Goal: Find specific page/section

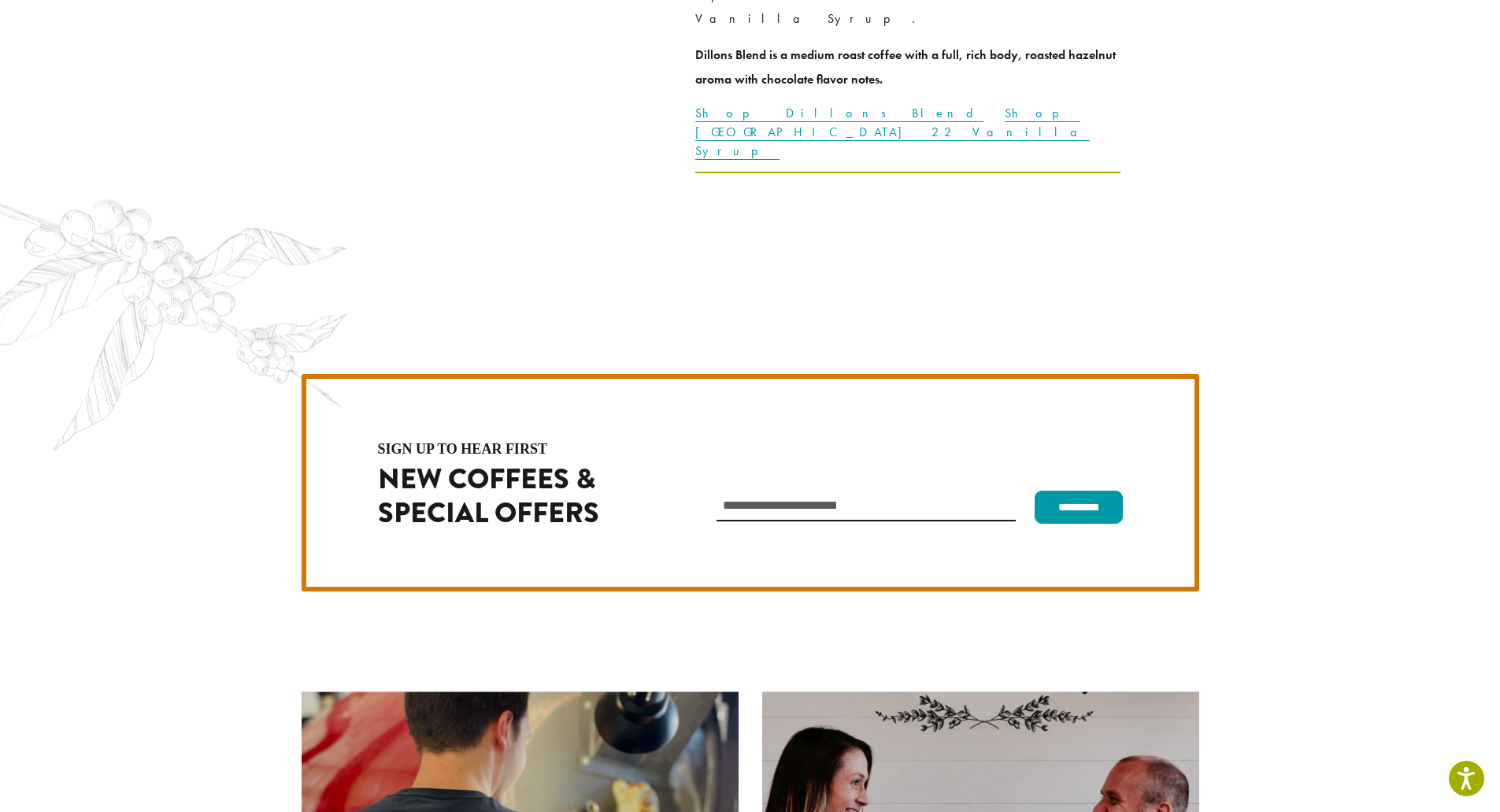
scroll to position [4449, 0]
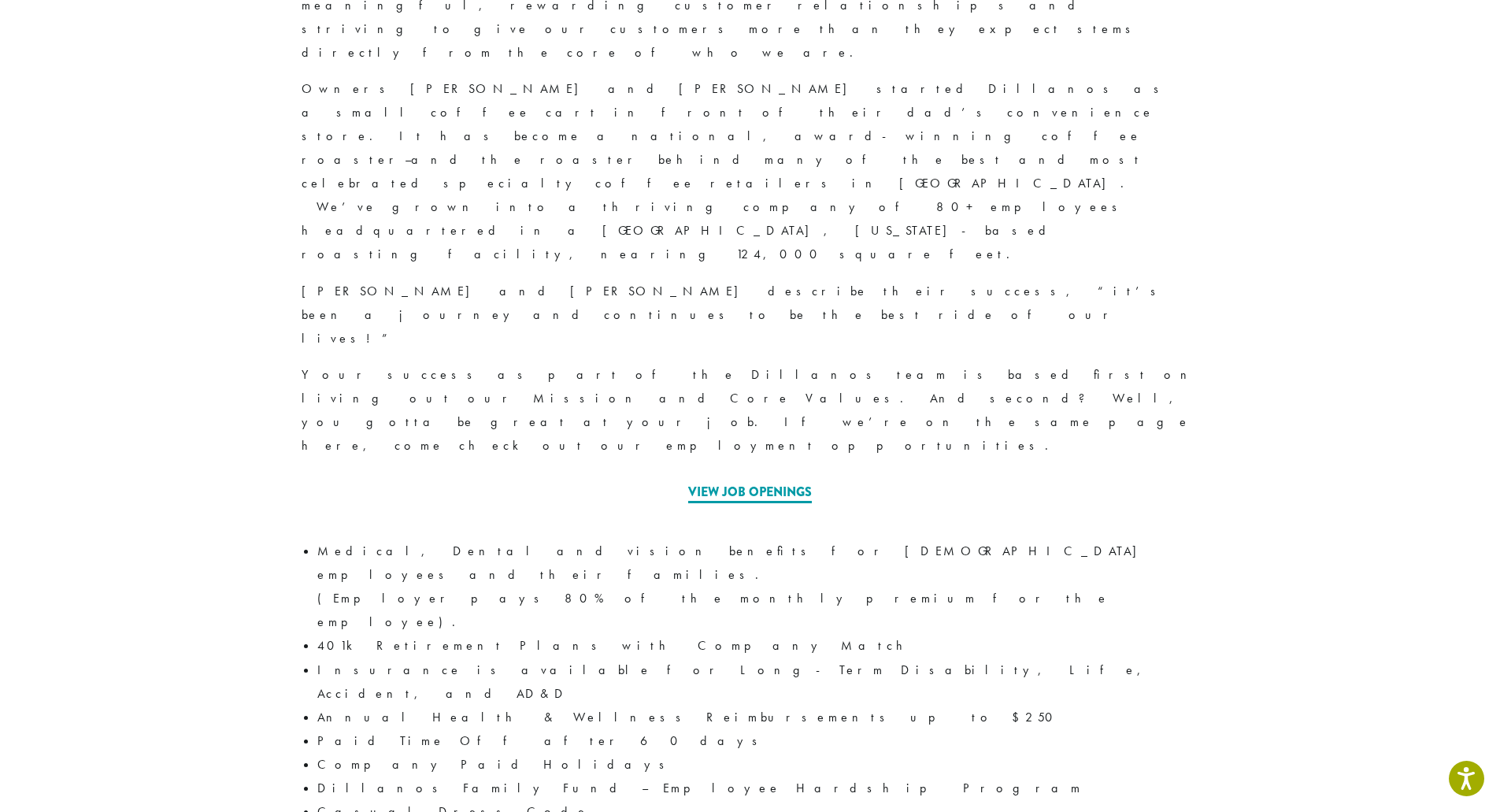
scroll to position [675, 0]
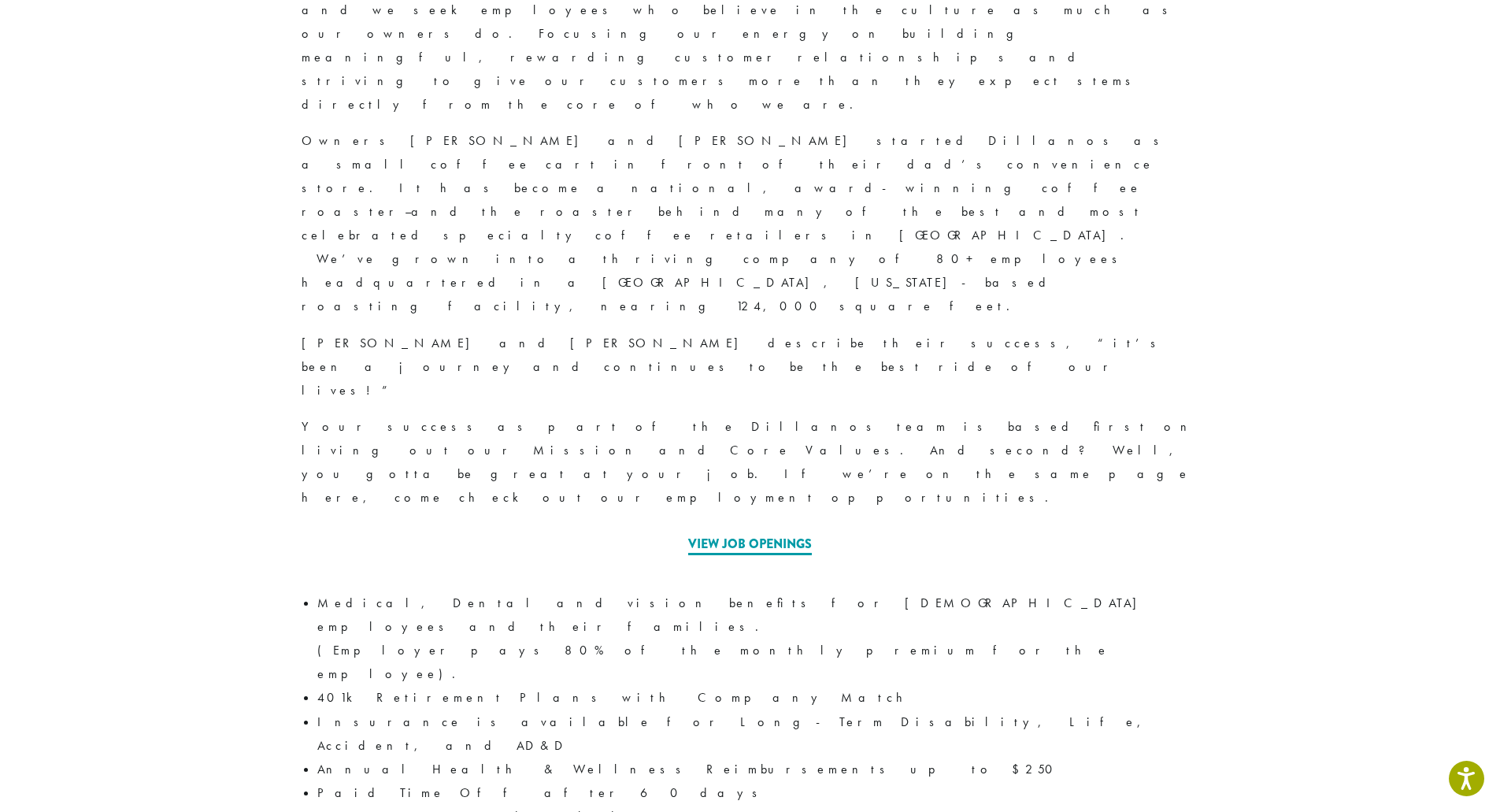
scroll to position [675, 0]
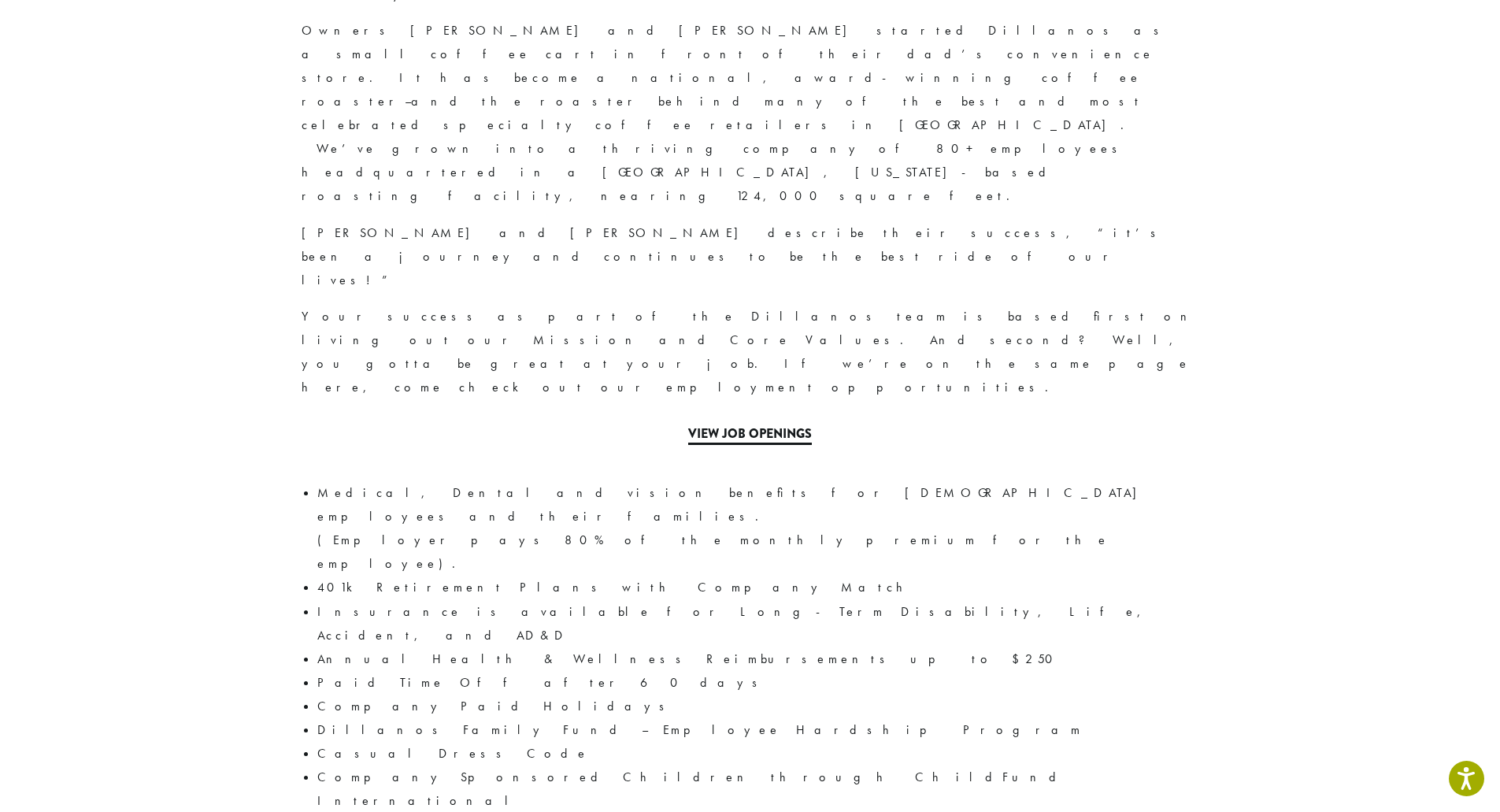
click at [756, 424] on link "View Job Openings" at bounding box center [750, 434] width 124 height 20
